Goal: Obtain resource: Download file/media

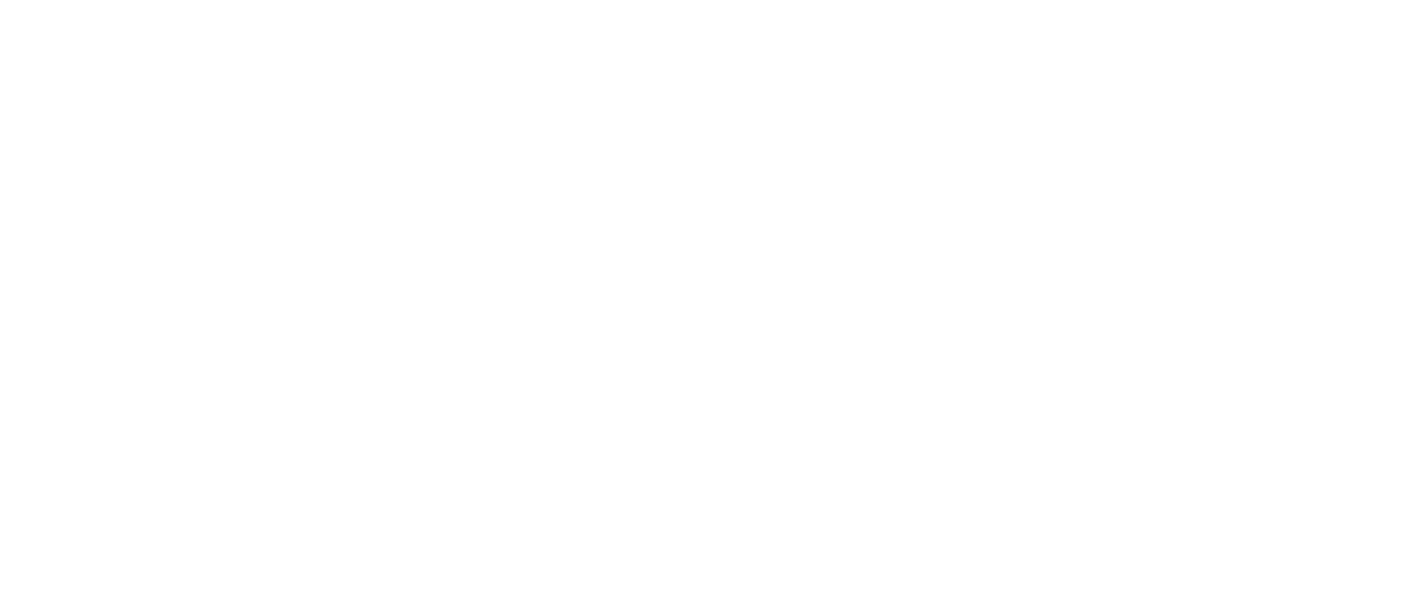
click at [527, 0] on html at bounding box center [705, 0] width 1411 height 0
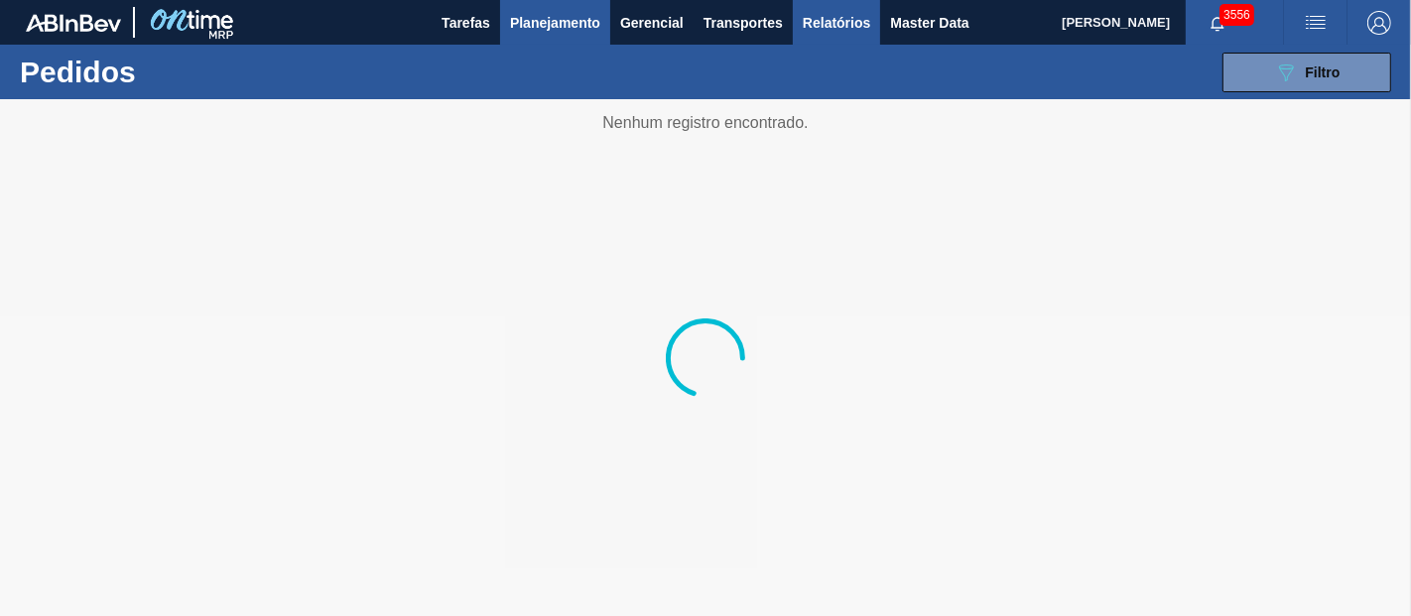
click at [806, 25] on span "Relatórios" at bounding box center [836, 23] width 67 height 24
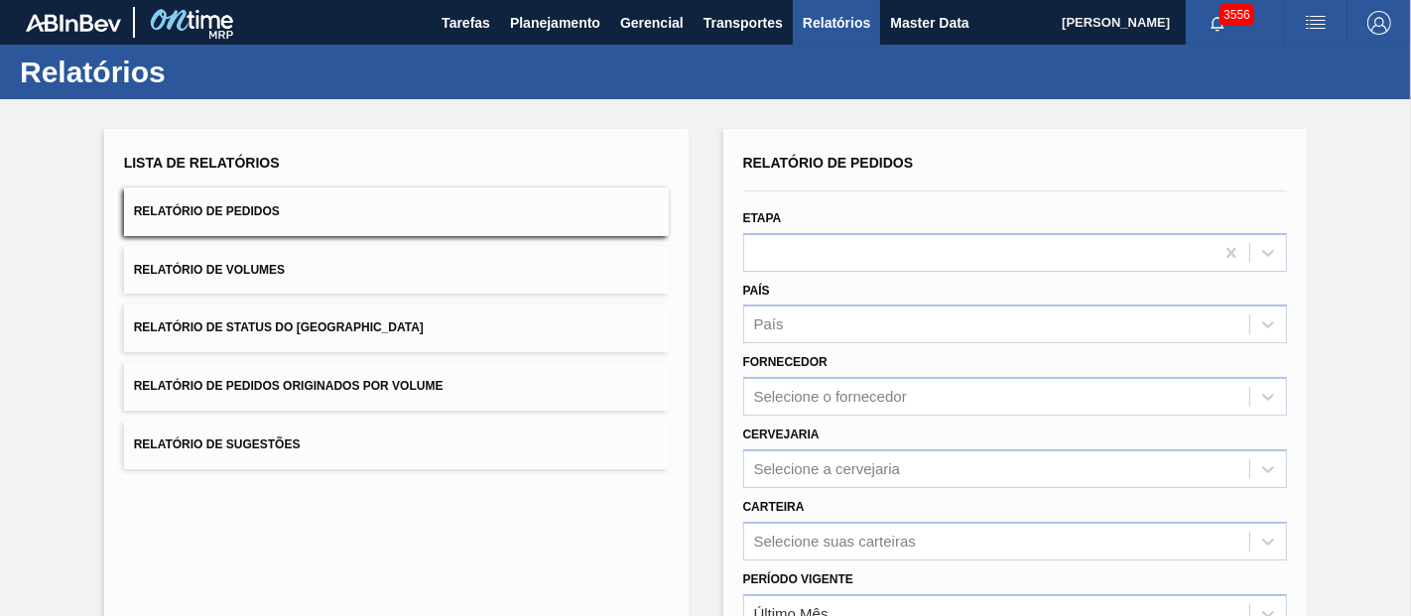
click at [267, 399] on button "Relatório de Pedidos Originados por Volume" at bounding box center [396, 386] width 545 height 49
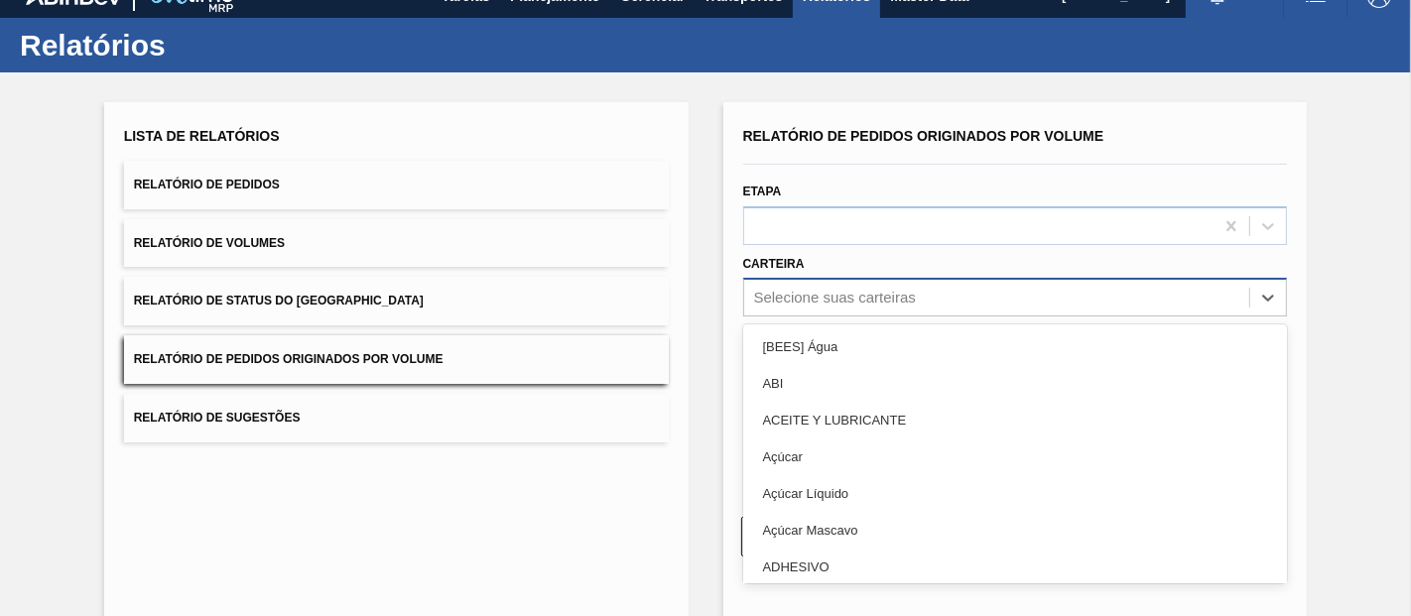
click at [896, 317] on div "option [BEES] Água focused, 1 of 101. 101 results available. Use Up and Down to…" at bounding box center [1015, 297] width 545 height 39
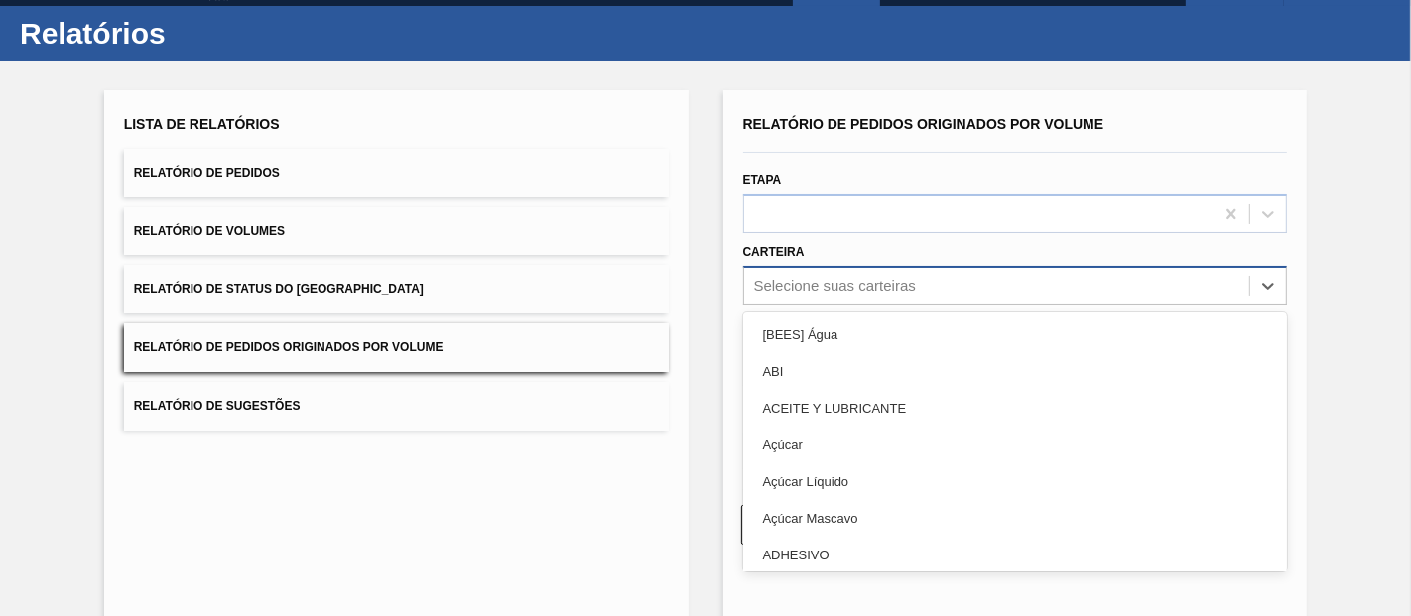
scroll to position [40, 0]
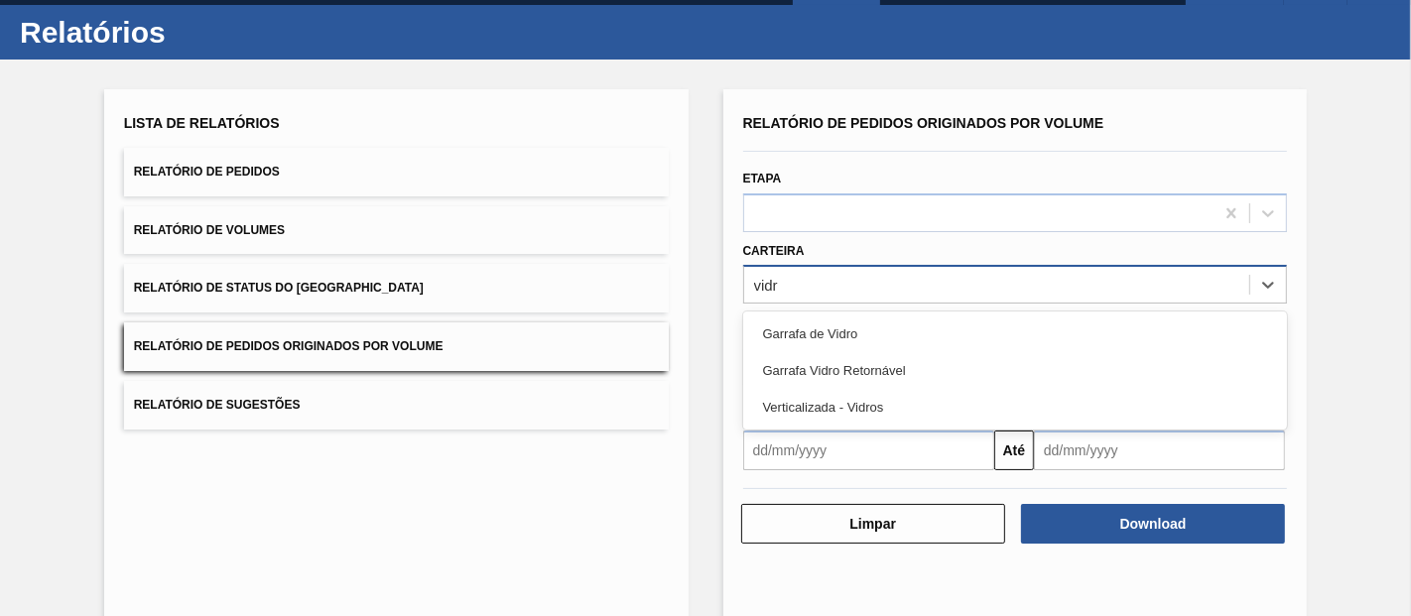
type input "vidro"
drag, startPoint x: 896, startPoint y: 330, endPoint x: 883, endPoint y: 330, distance: 12.9
click at [893, 330] on div "Garrafa de Vidro" at bounding box center [1015, 334] width 545 height 37
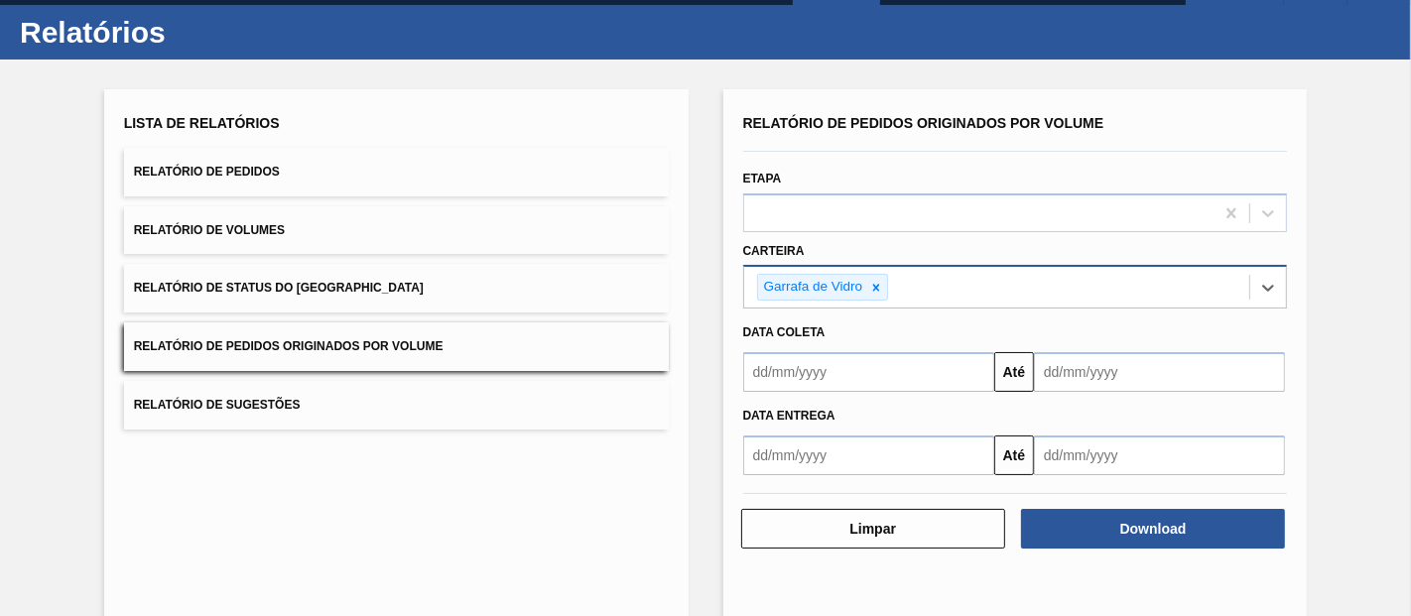
click at [800, 361] on input "text" at bounding box center [868, 372] width 251 height 40
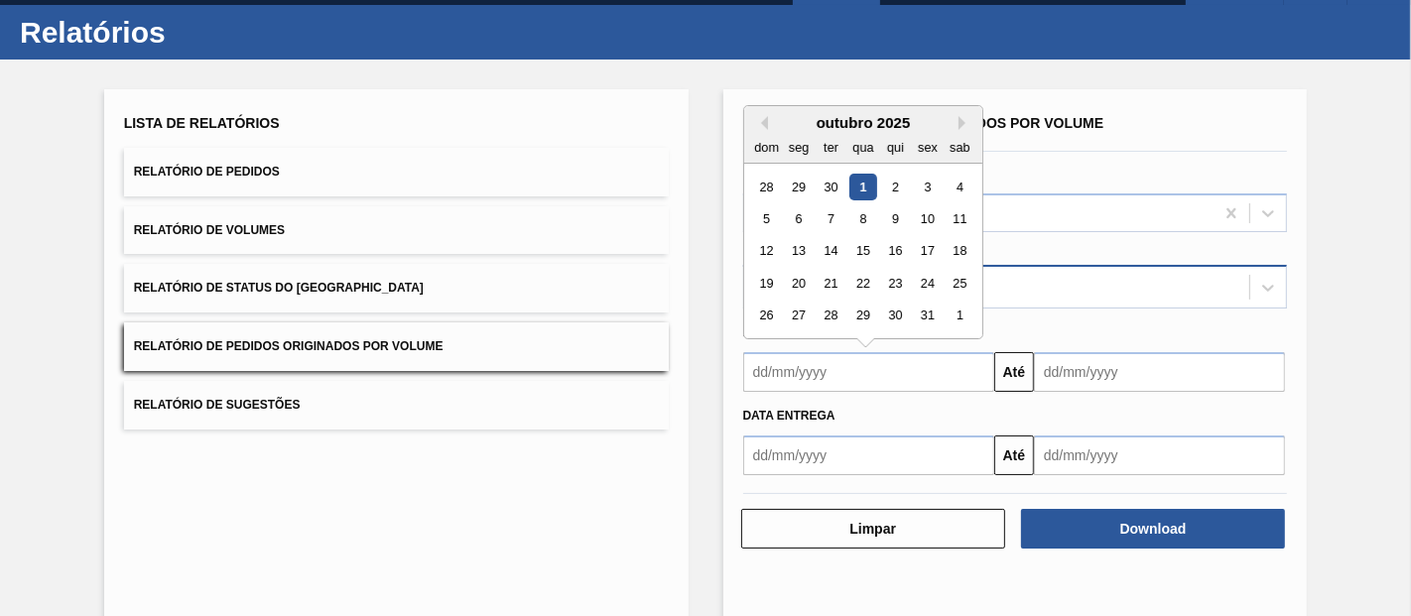
click at [856, 183] on div "1" at bounding box center [863, 187] width 27 height 27
type input "[DATE]"
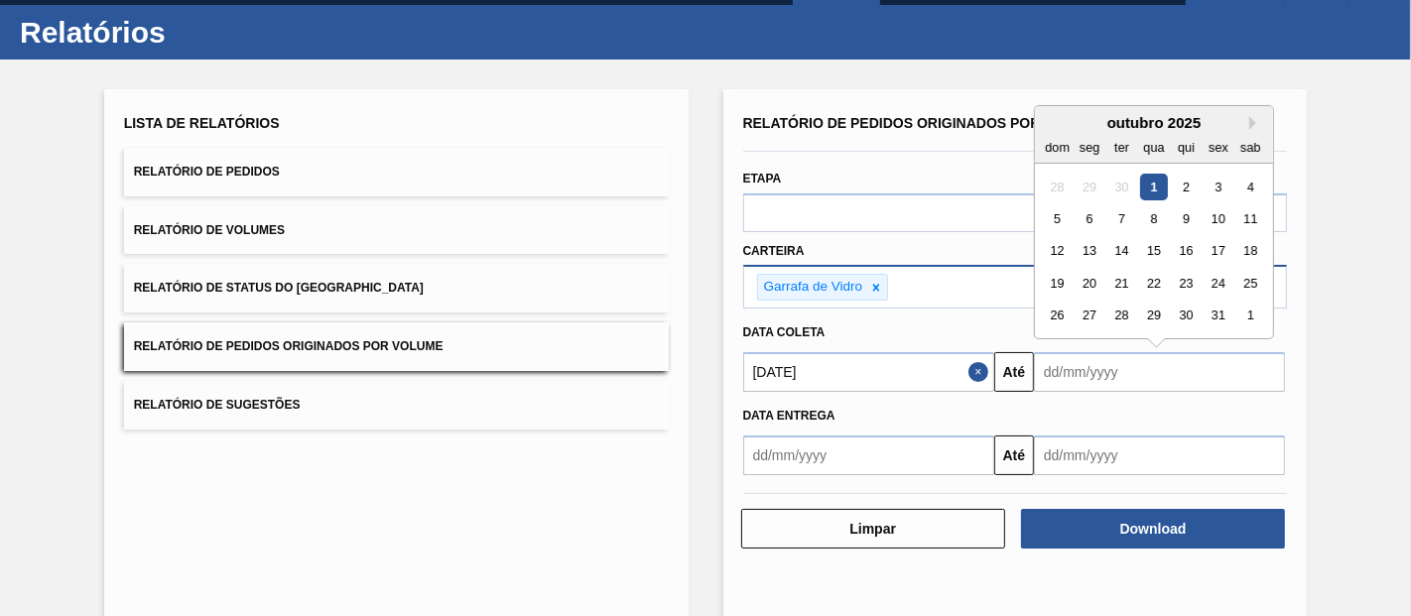
click at [1066, 361] on input "text" at bounding box center [1159, 372] width 251 height 40
click at [1176, 189] on div "2" at bounding box center [1186, 187] width 27 height 27
type input "[DATE]"
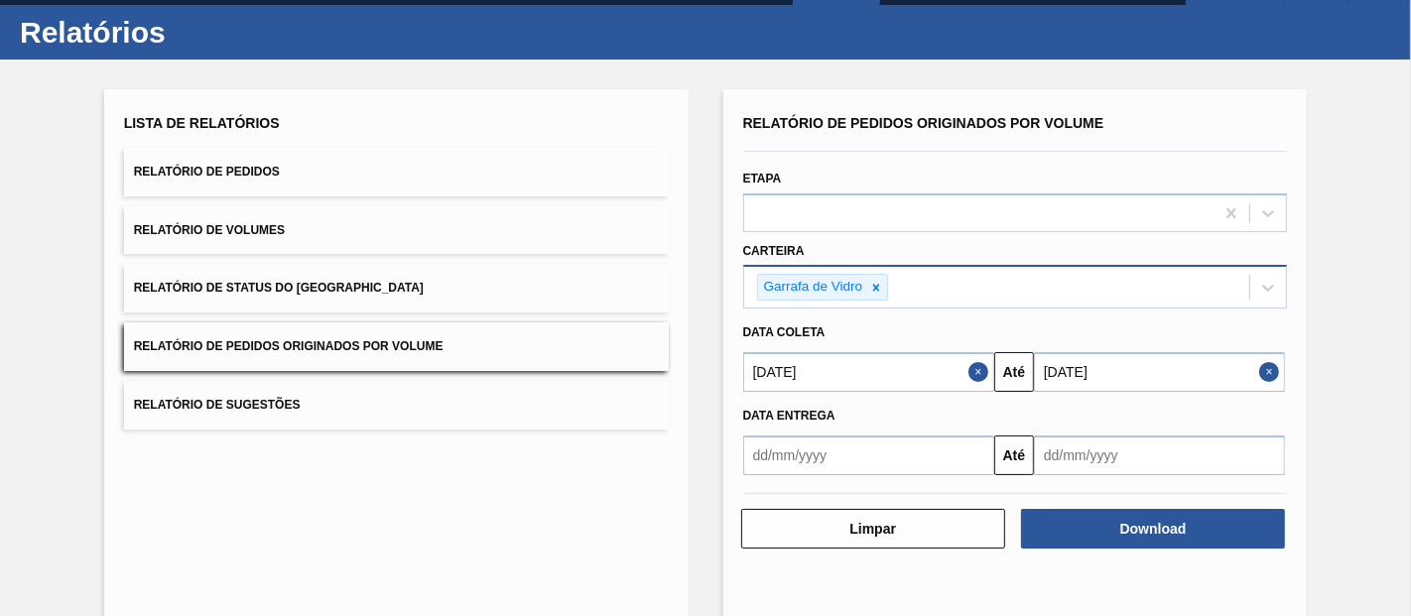
click at [850, 375] on input "[DATE]" at bounding box center [868, 372] width 251 height 40
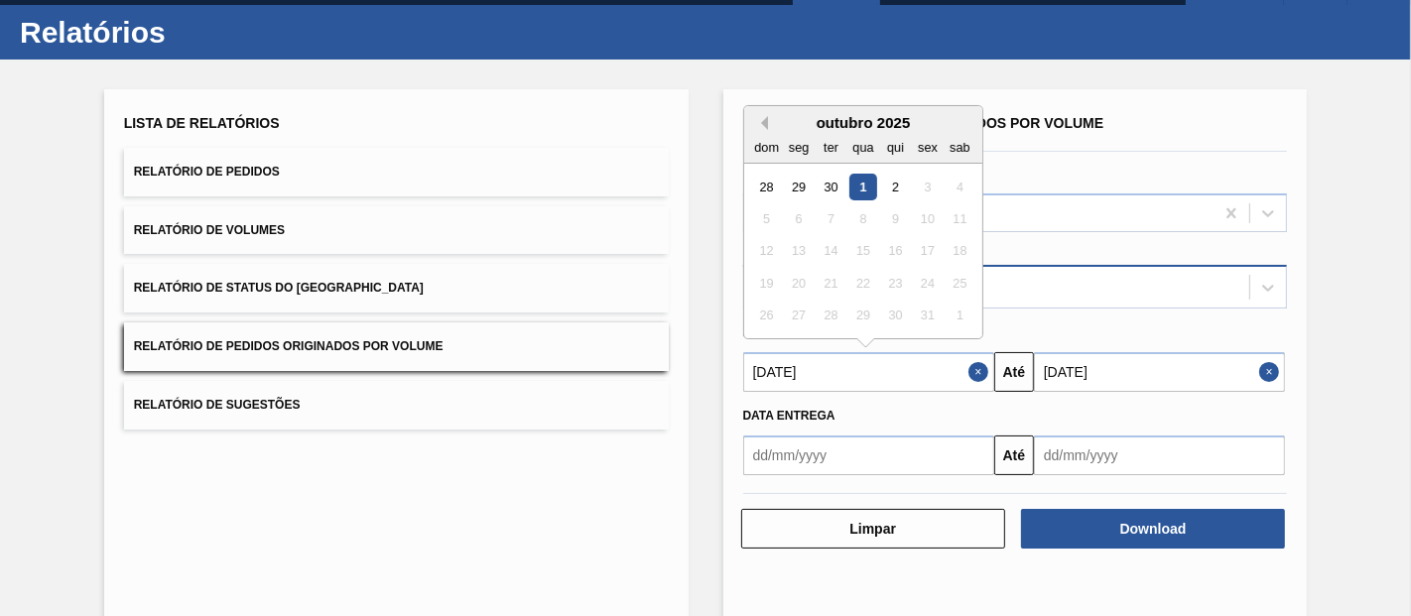
click at [764, 116] on button "Previous Month" at bounding box center [761, 123] width 14 height 14
click at [786, 177] on div "1" at bounding box center [798, 187] width 27 height 27
type input "[DATE]"
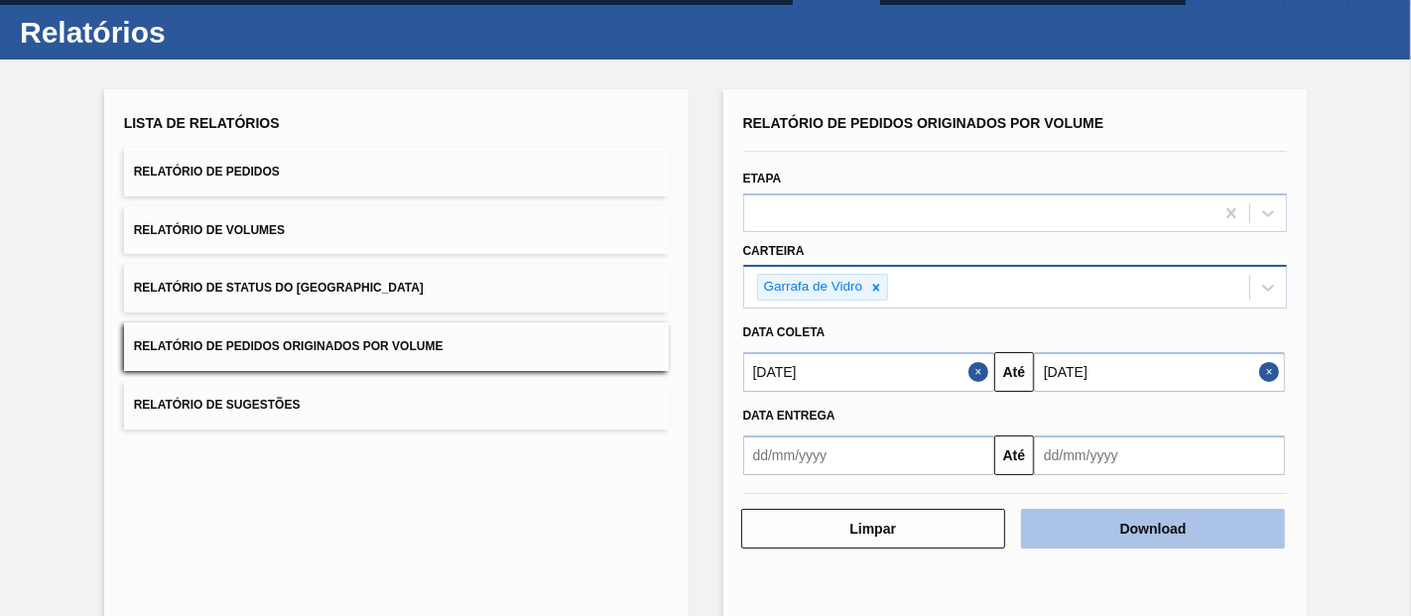
click at [1126, 528] on button "Download" at bounding box center [1153, 529] width 264 height 40
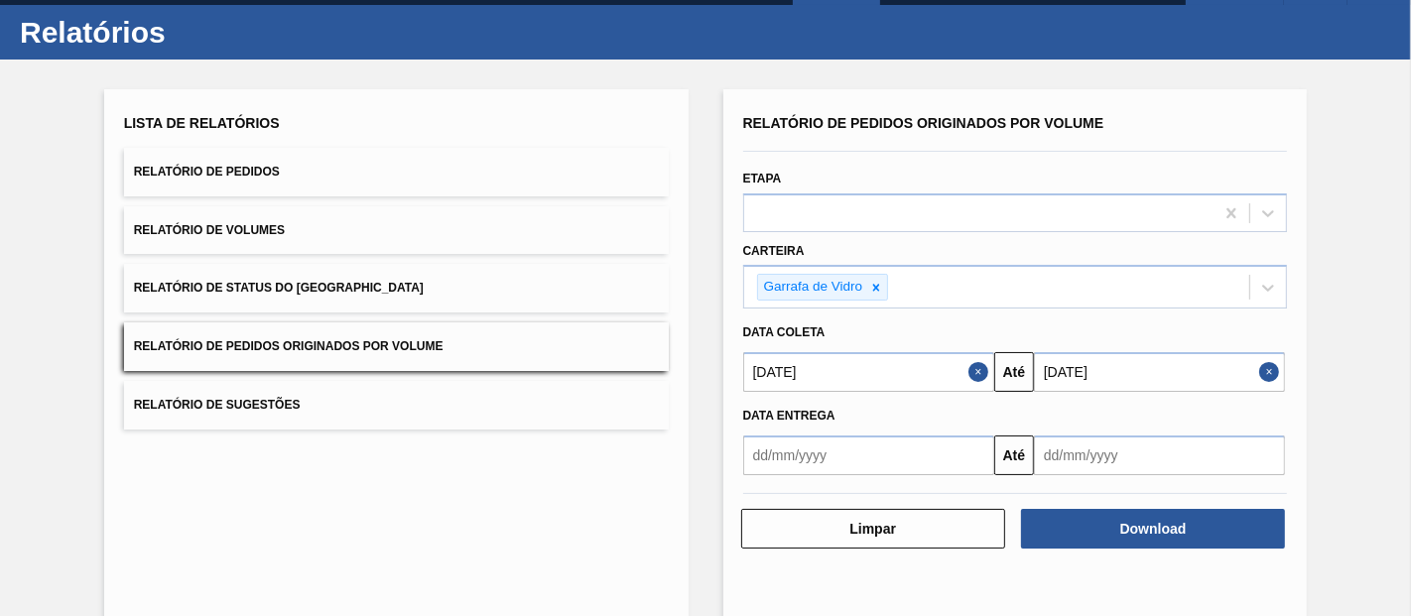
scroll to position [0, 0]
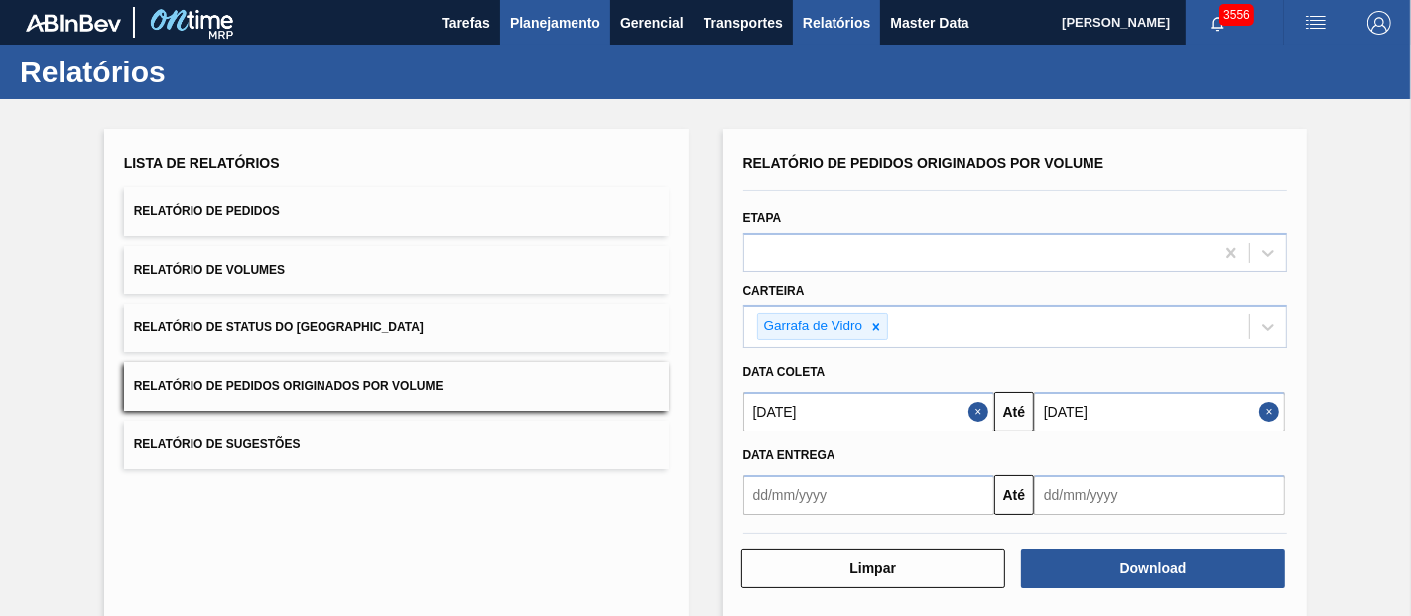
click at [537, 38] on button "Planejamento" at bounding box center [555, 22] width 110 height 45
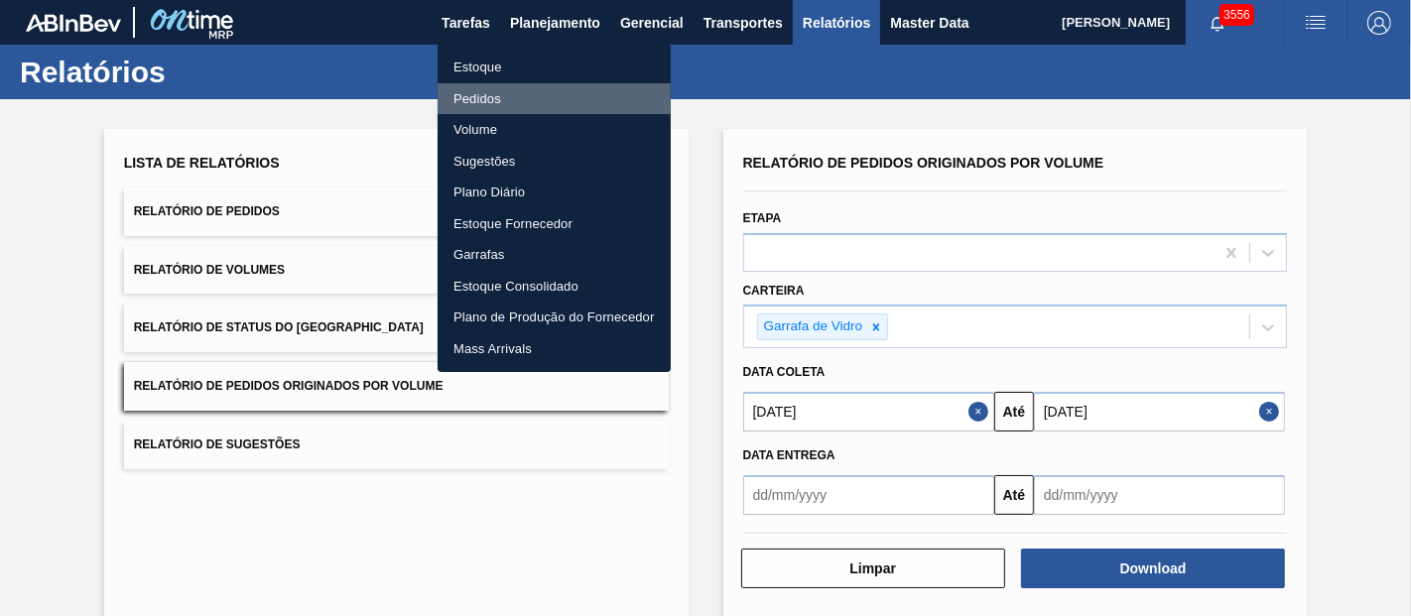
click at [467, 90] on li "Pedidos" at bounding box center [554, 99] width 233 height 32
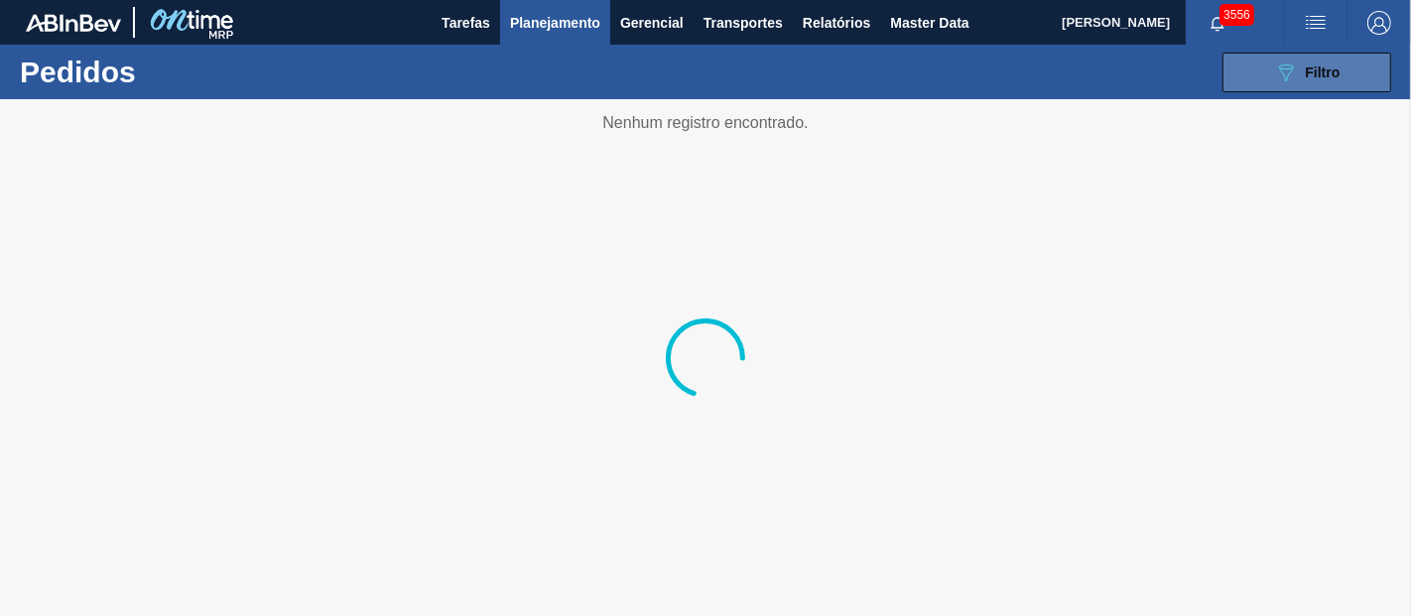
click at [1253, 69] on button "089F7B8B-B2A5-4AFE-B5C0-19BA573D28AC Filtro" at bounding box center [1307, 73] width 169 height 40
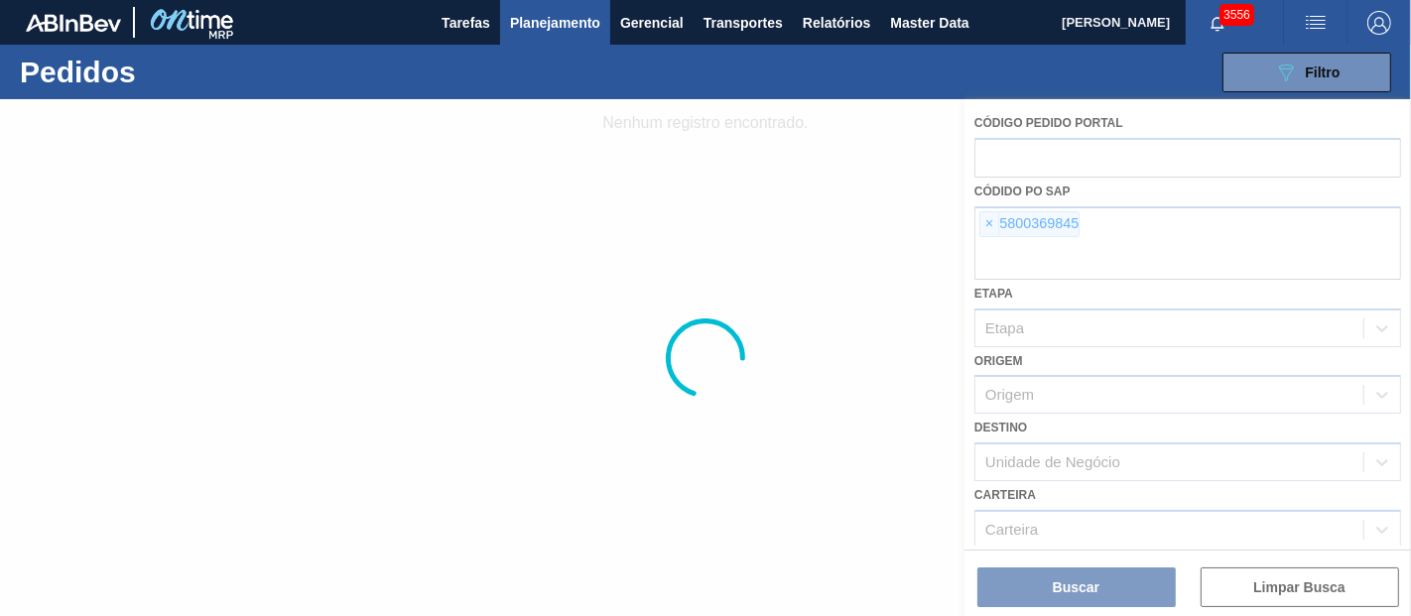
click at [987, 221] on div at bounding box center [705, 357] width 1411 height 517
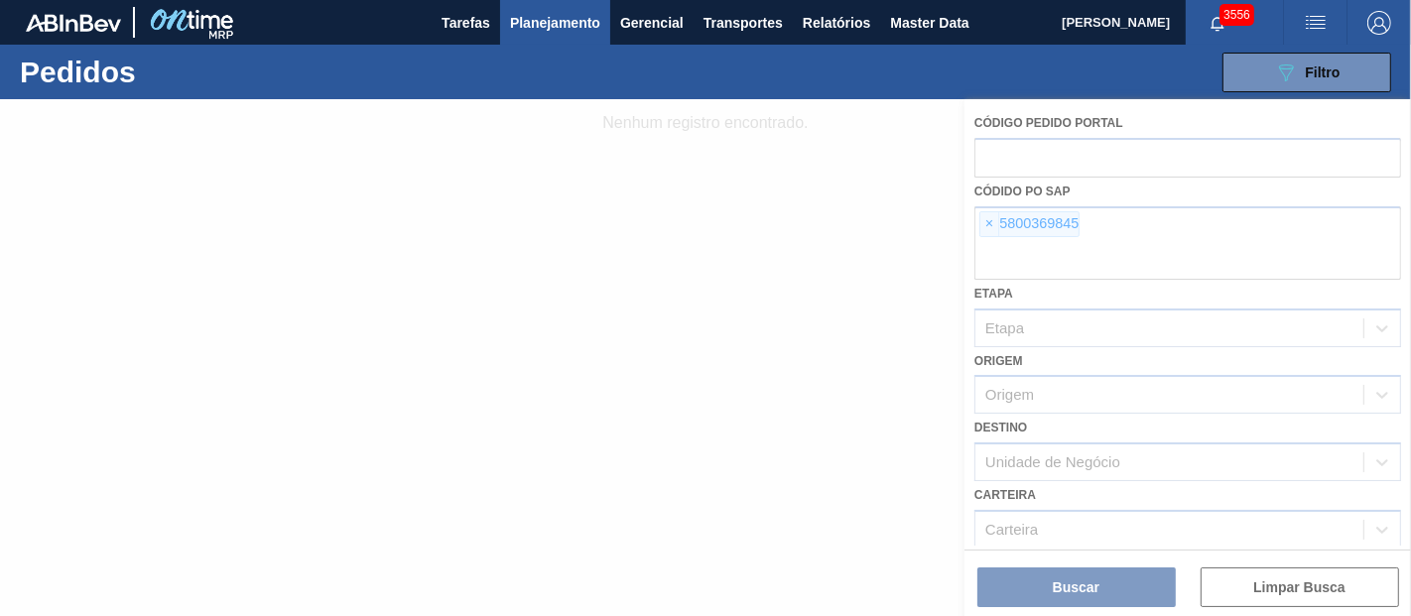
click at [988, 222] on div at bounding box center [705, 357] width 1411 height 517
click at [990, 222] on div at bounding box center [705, 357] width 1411 height 517
click at [991, 222] on div at bounding box center [705, 357] width 1411 height 517
click at [992, 223] on div at bounding box center [705, 357] width 1411 height 517
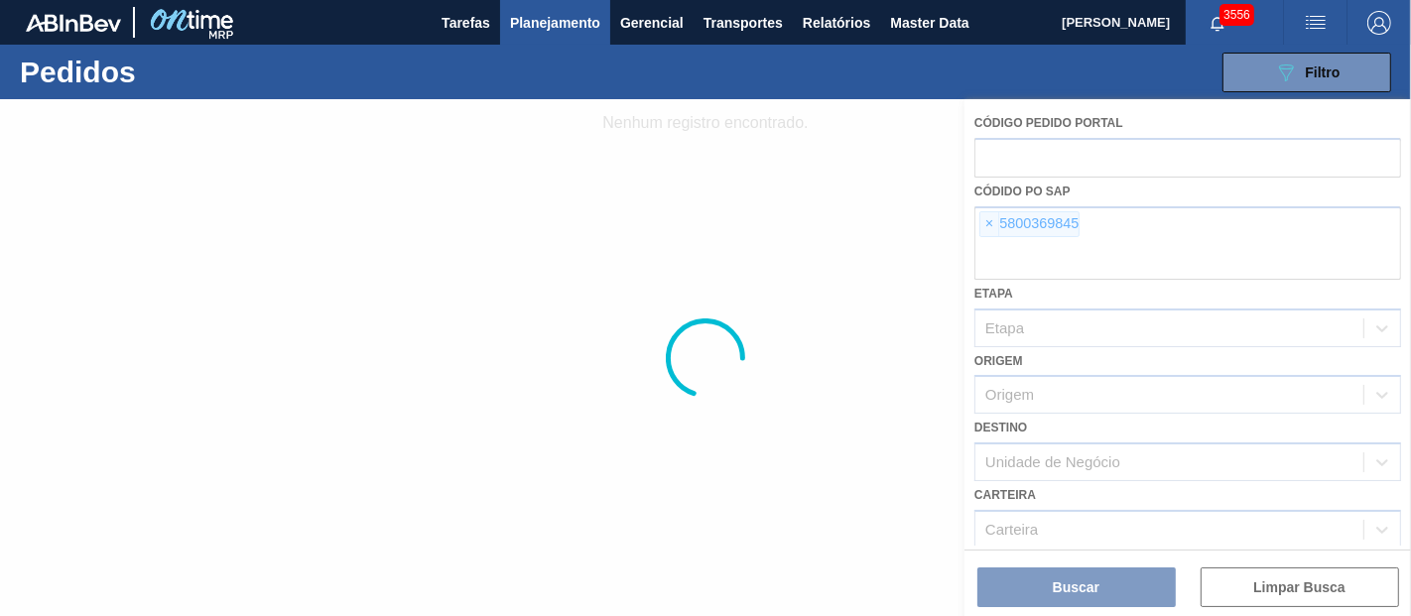
click at [993, 224] on div at bounding box center [705, 357] width 1411 height 517
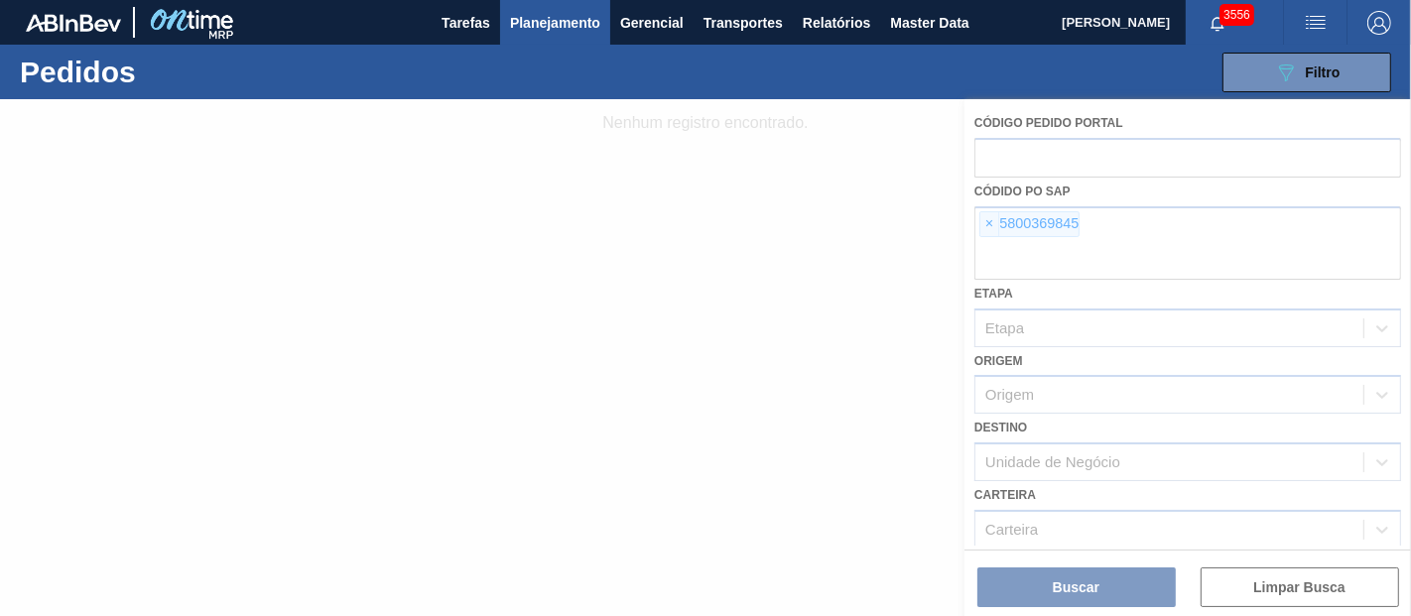
click at [993, 224] on div at bounding box center [705, 357] width 1411 height 517
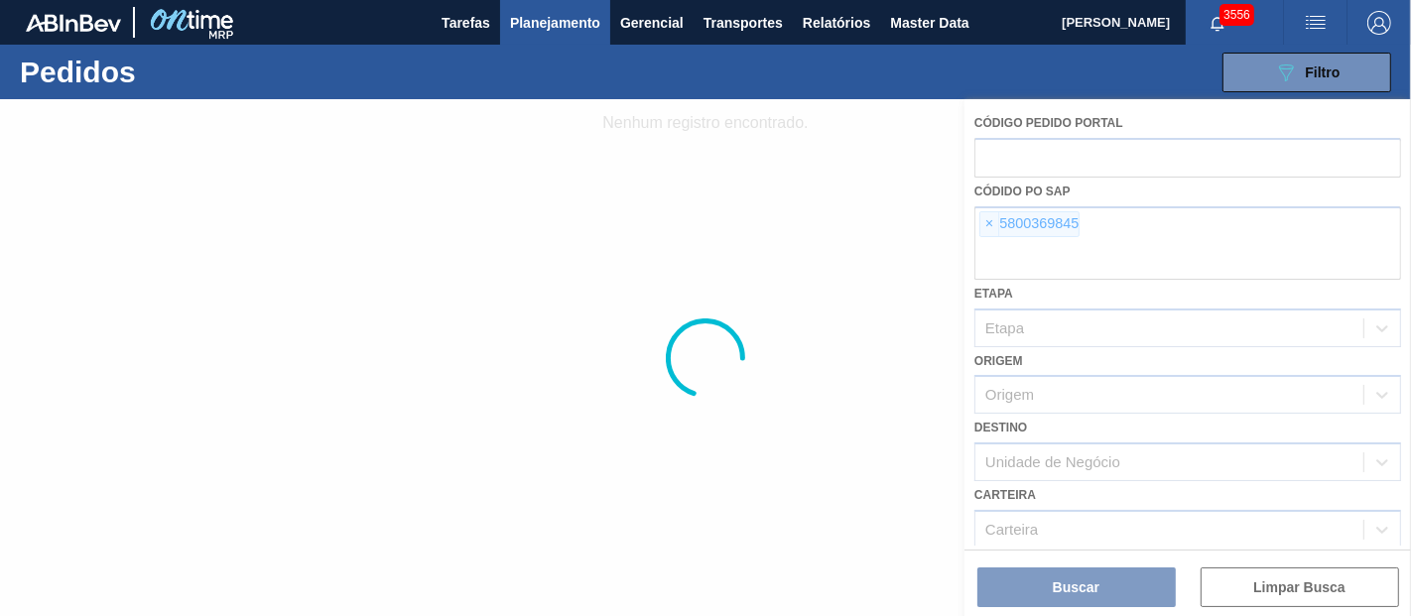
click at [993, 223] on div at bounding box center [705, 357] width 1411 height 517
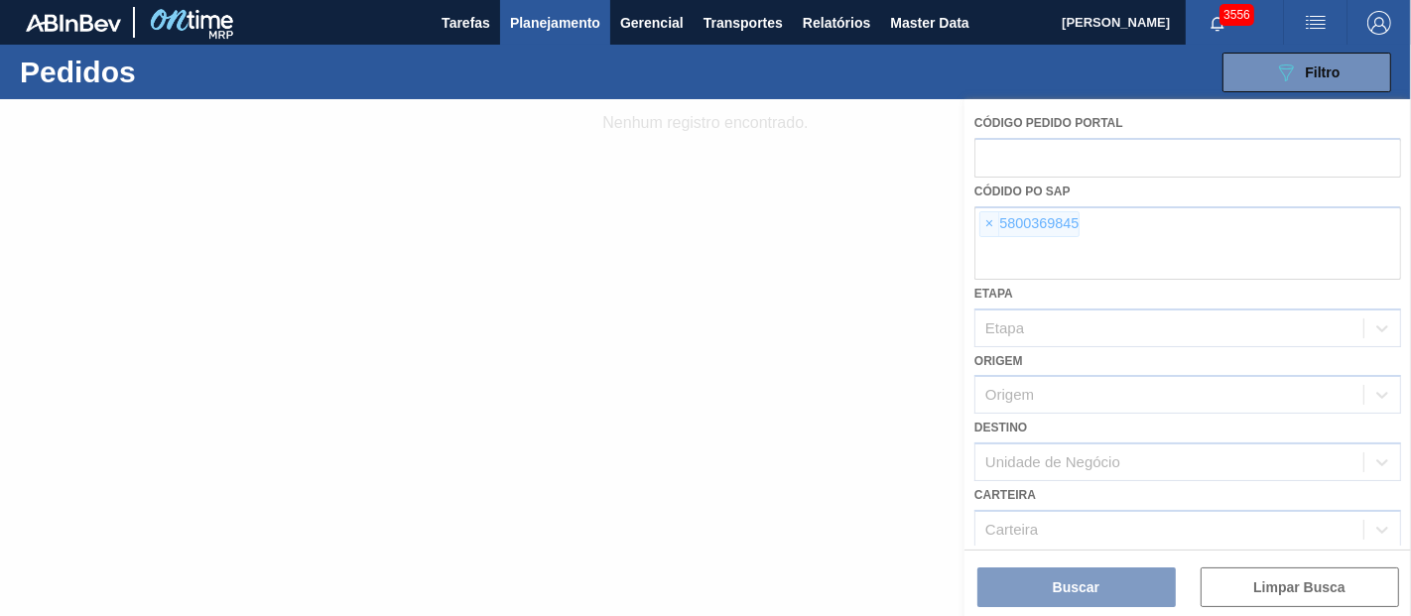
click at [993, 223] on div at bounding box center [705, 357] width 1411 height 517
click at [993, 222] on div at bounding box center [705, 357] width 1411 height 517
click at [992, 221] on div at bounding box center [705, 357] width 1411 height 517
click at [991, 221] on div at bounding box center [705, 357] width 1411 height 517
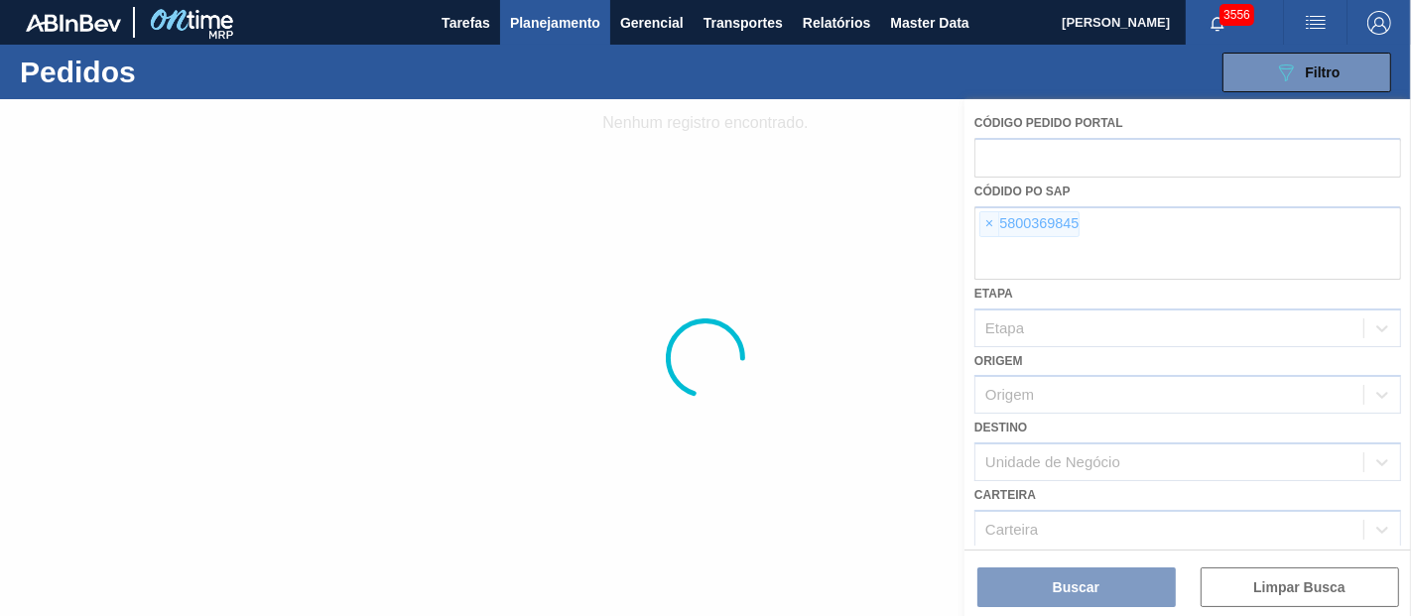
click at [991, 221] on div at bounding box center [705, 357] width 1411 height 517
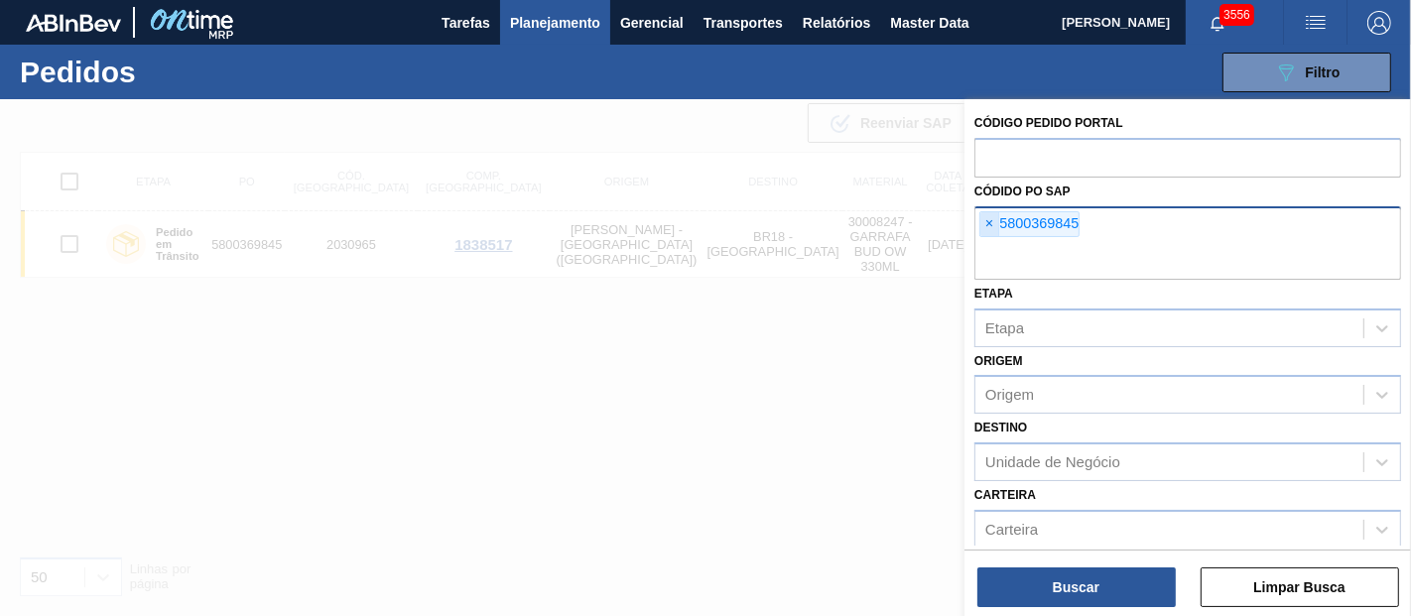
click at [981, 219] on span "×" at bounding box center [990, 224] width 19 height 24
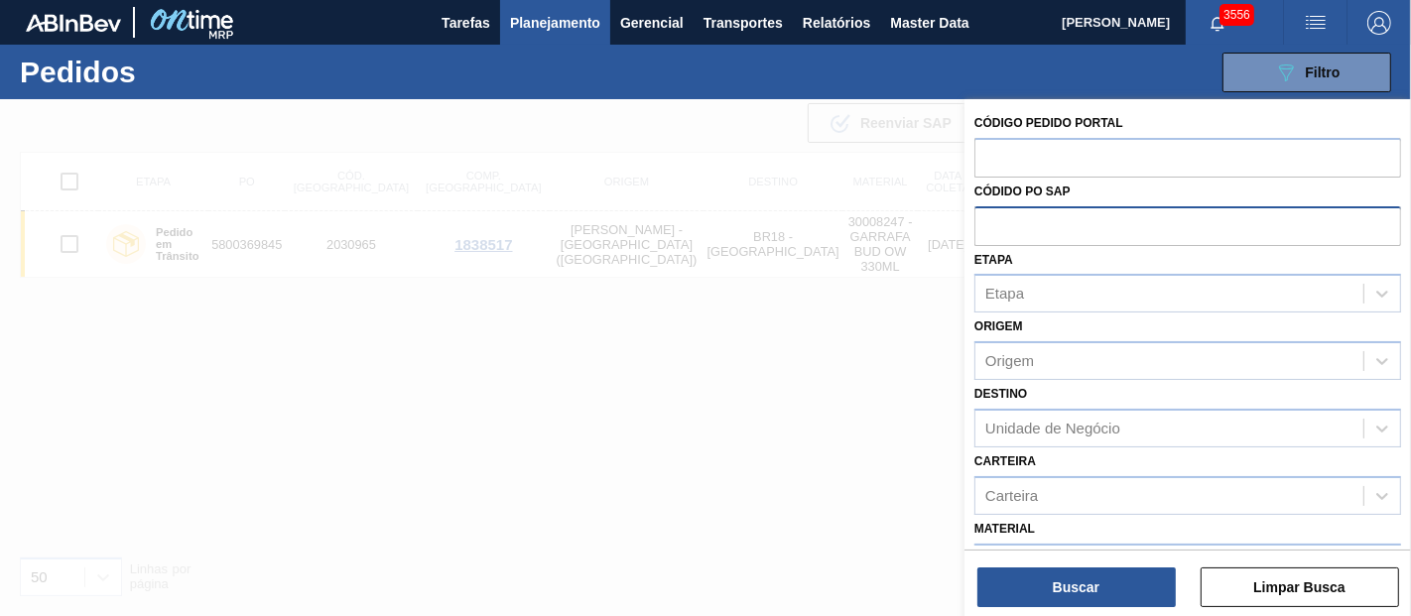
paste input "text"
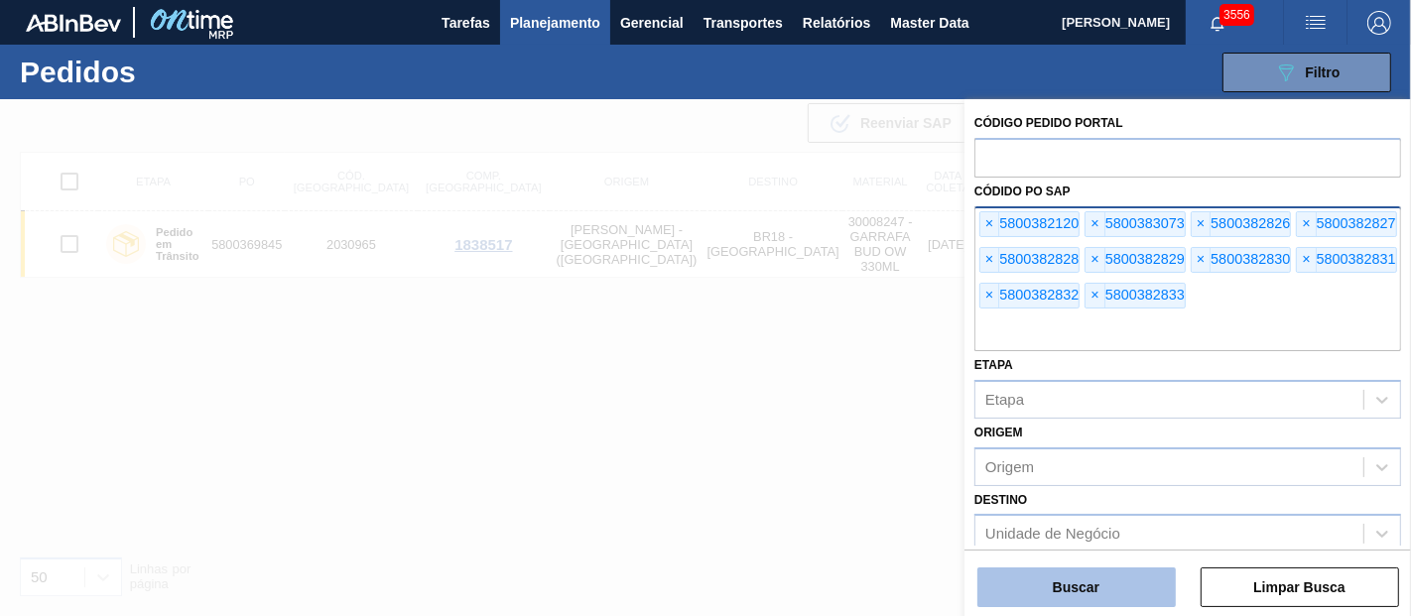
click at [1066, 571] on button "Buscar" at bounding box center [1077, 588] width 199 height 40
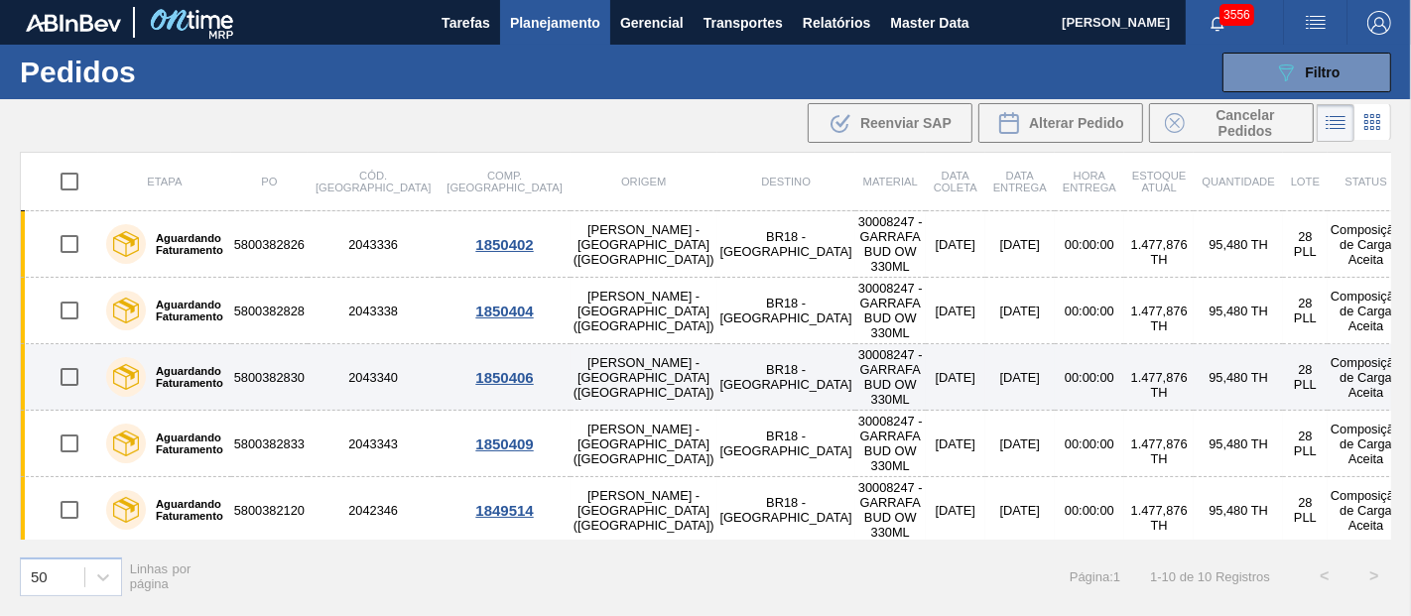
scroll to position [232, 0]
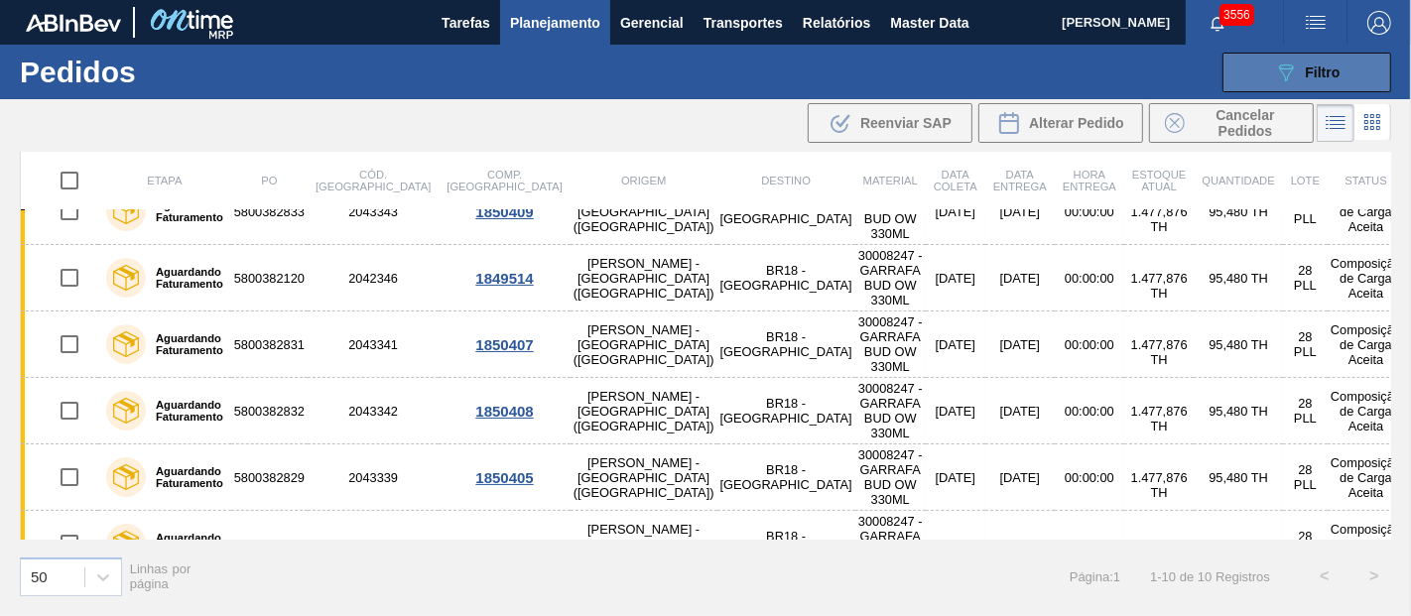
click at [1318, 82] on div "089F7B8B-B2A5-4AFE-B5C0-19BA573D28AC Filtro" at bounding box center [1307, 73] width 67 height 24
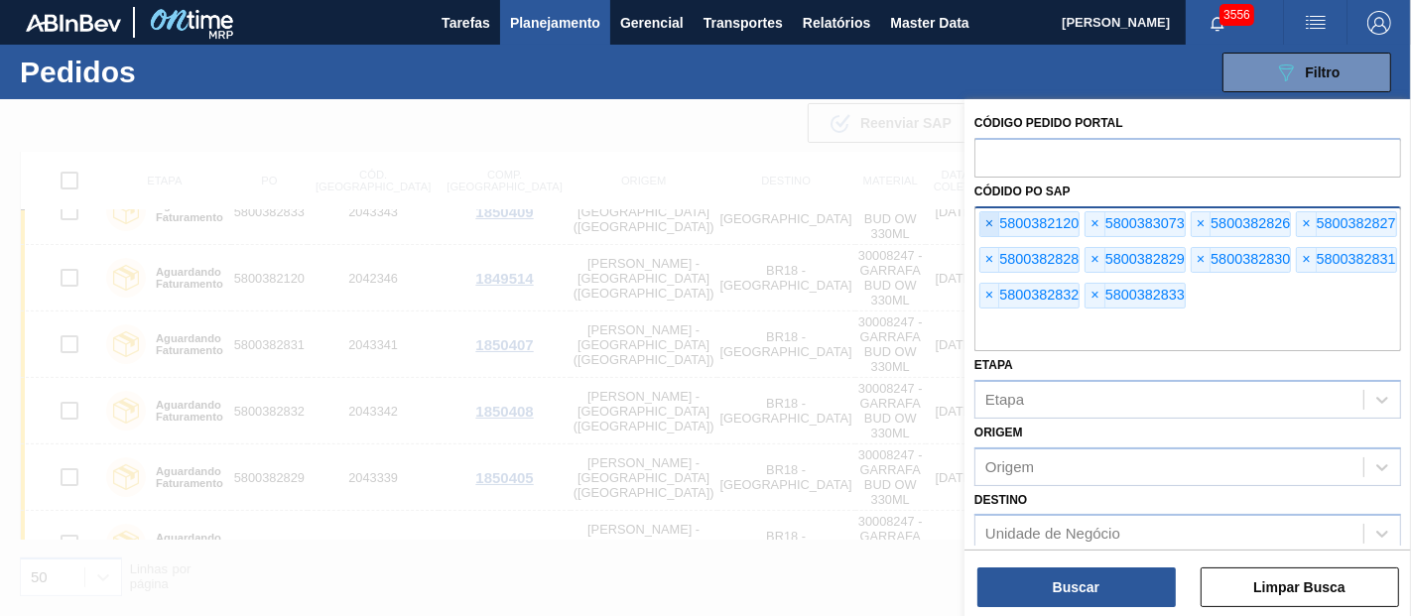
click at [993, 221] on span "×" at bounding box center [990, 224] width 19 height 24
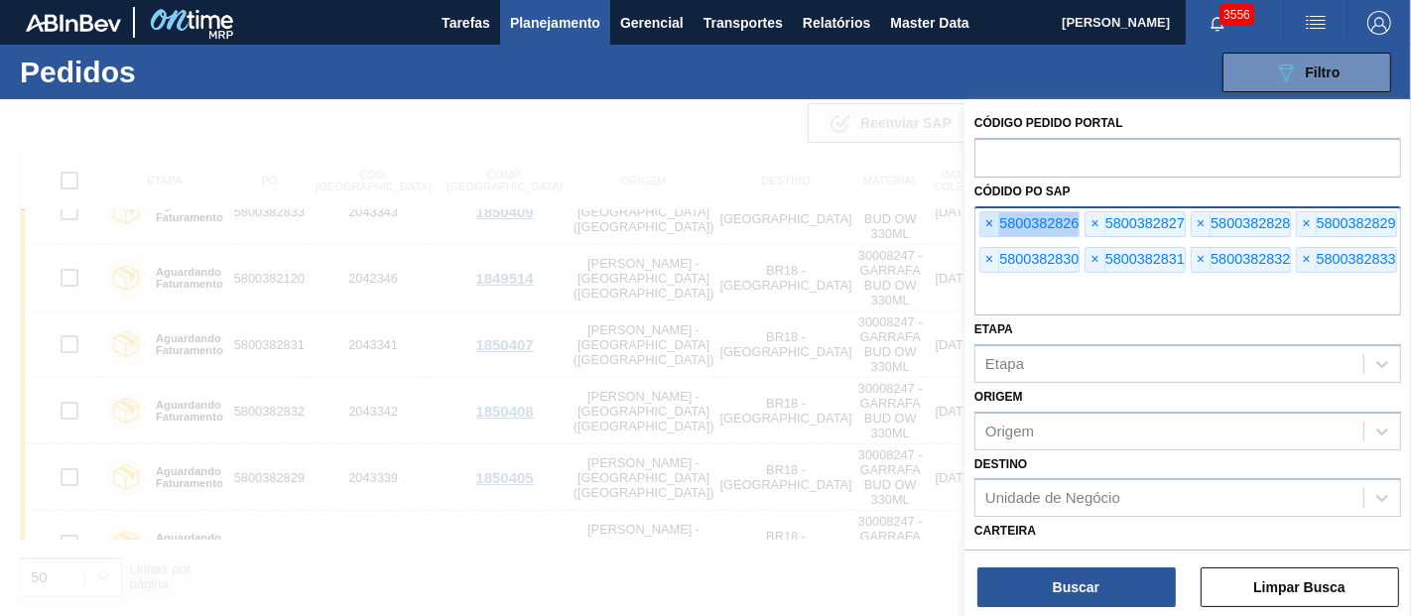
click at [993, 221] on span "×" at bounding box center [990, 224] width 19 height 24
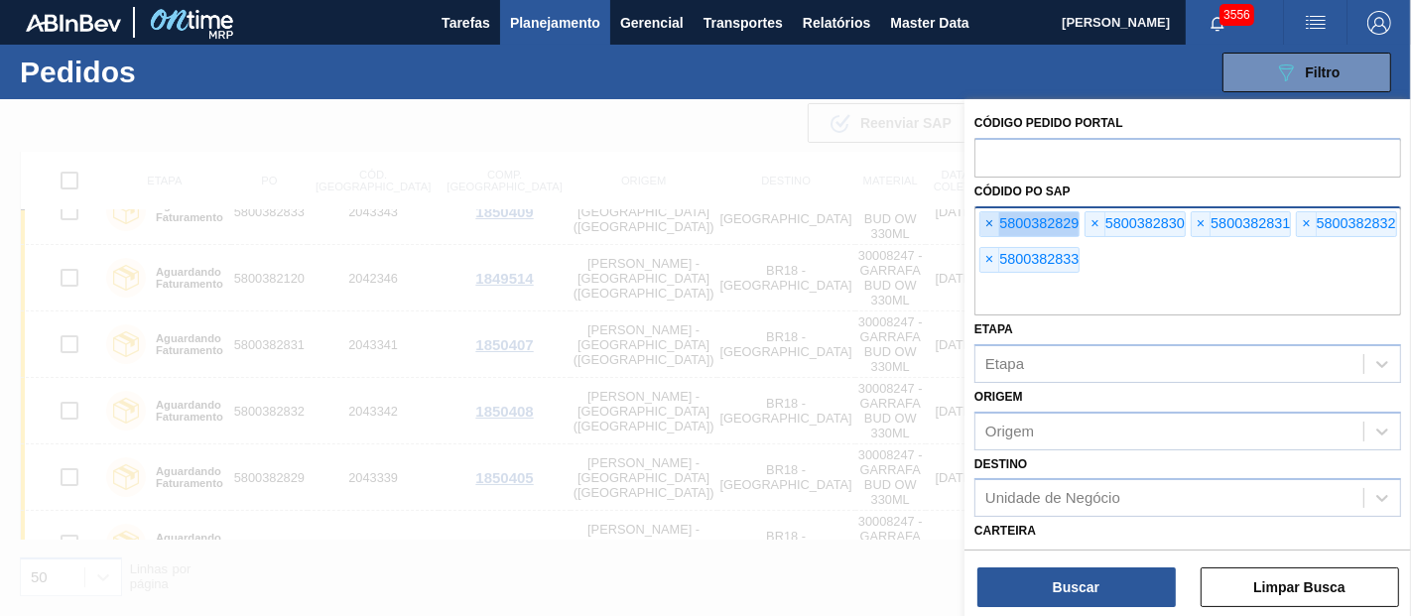
click at [993, 221] on span "×" at bounding box center [990, 224] width 19 height 24
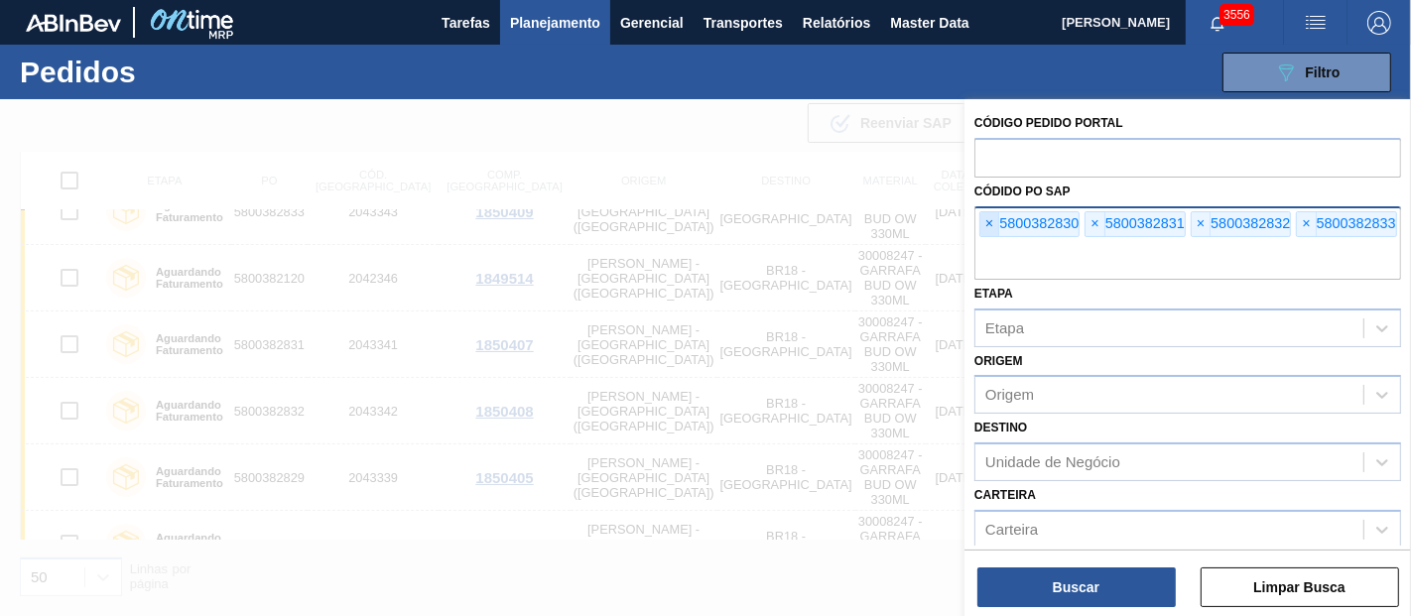
click at [993, 221] on span "×" at bounding box center [990, 224] width 19 height 24
click at [992, 221] on span "×" at bounding box center [990, 224] width 19 height 24
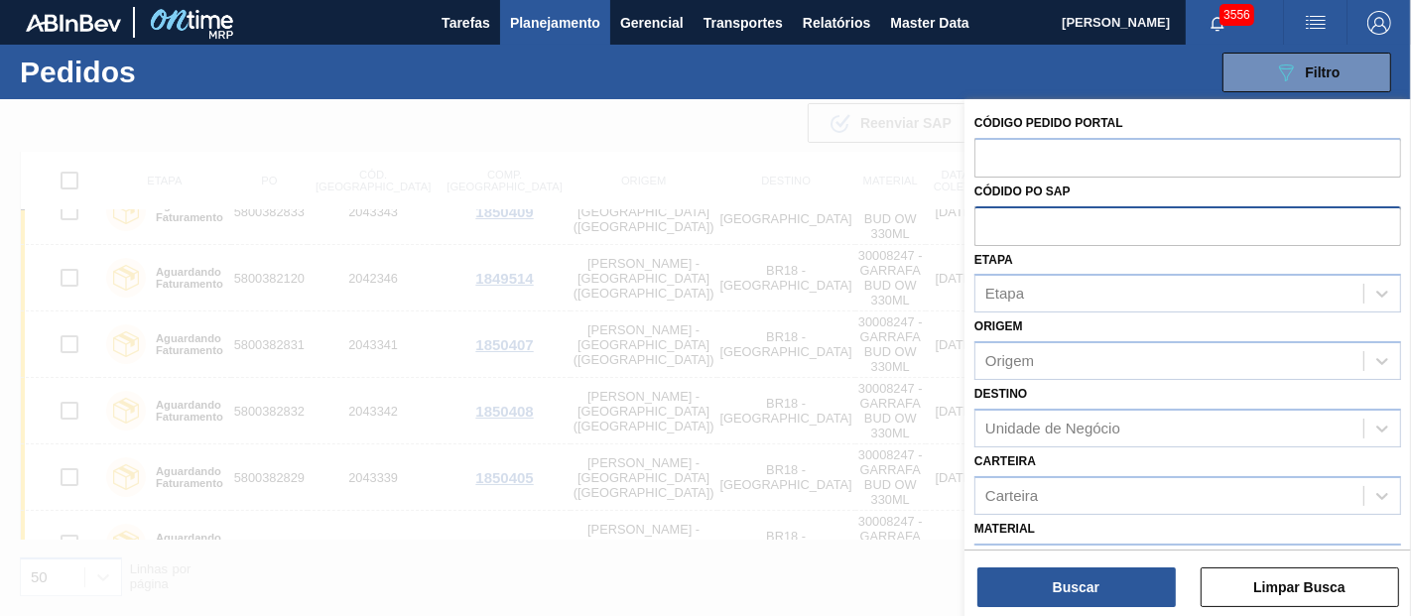
click at [992, 221] on input "text" at bounding box center [1188, 225] width 427 height 38
paste input "text"
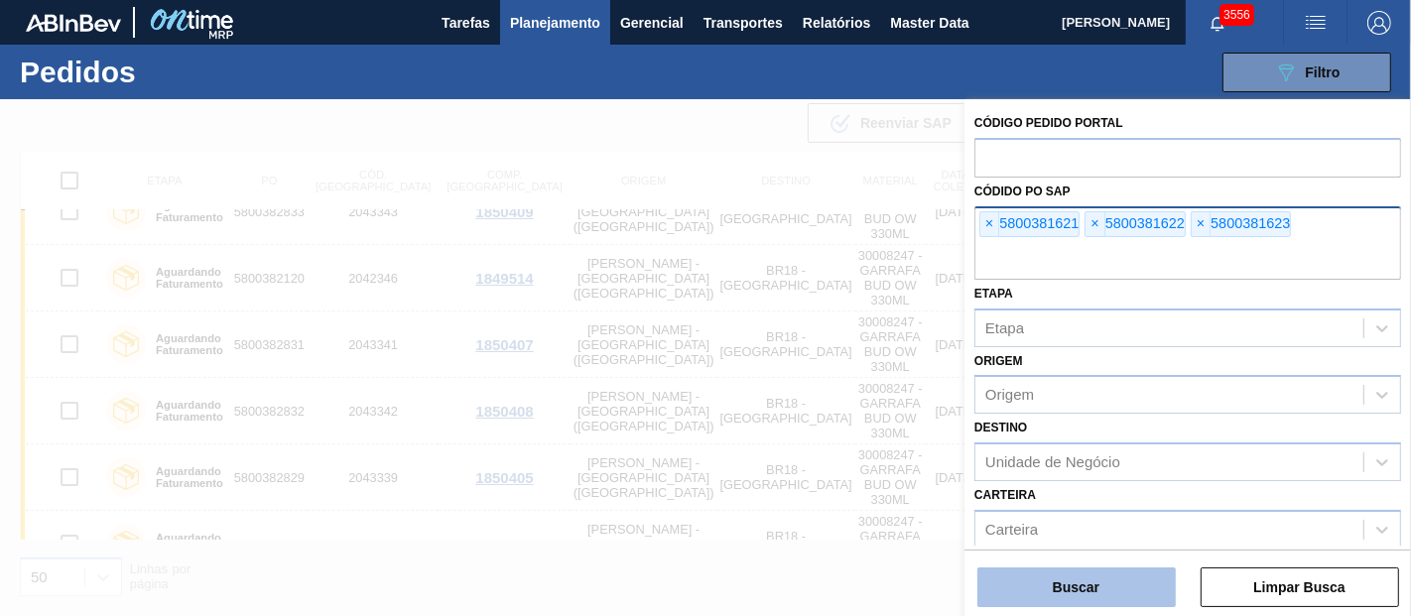
click at [1096, 594] on button "Buscar" at bounding box center [1077, 588] width 199 height 40
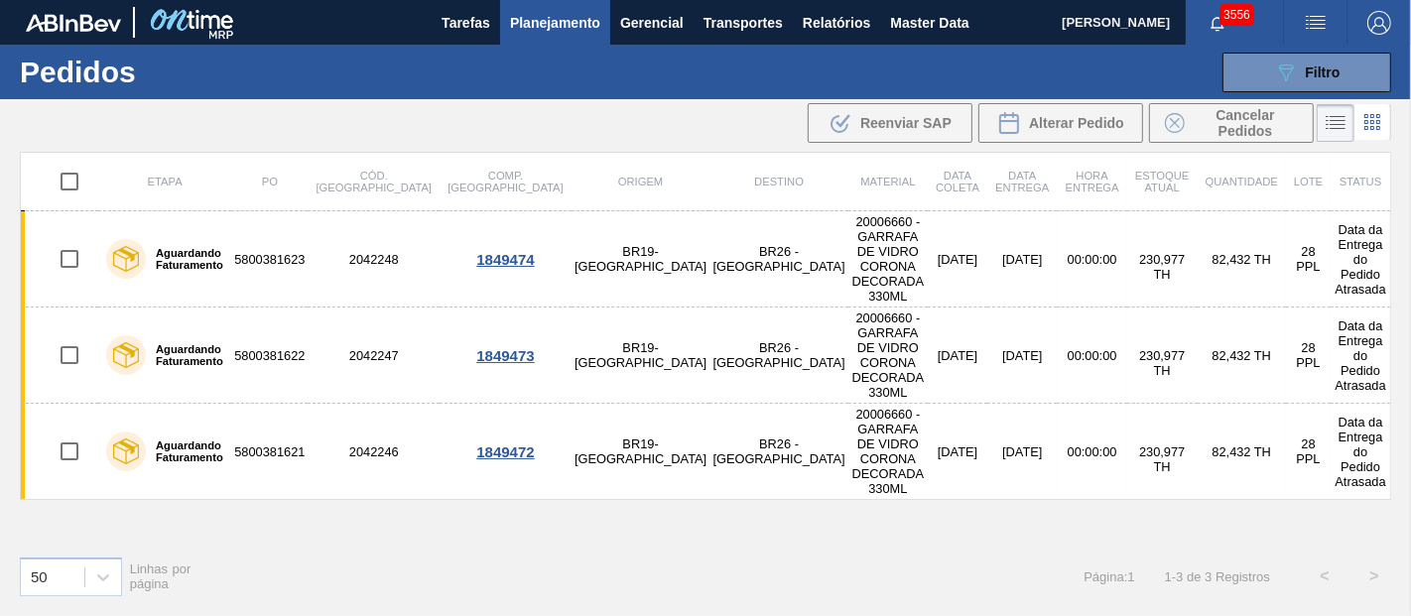
scroll to position [0, 0]
